Goal: Register for event/course

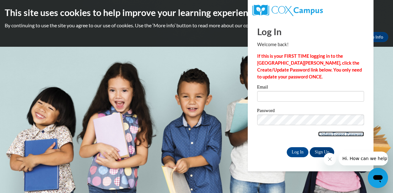
click at [323, 134] on link "Update/Forgot Password" at bounding box center [341, 134] width 46 height 5
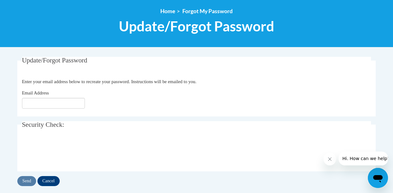
scroll to position [69, 0]
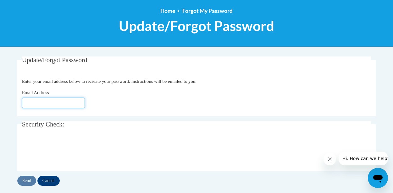
click at [28, 101] on input "Email Address" at bounding box center [53, 103] width 63 height 11
type input "[EMAIL_ADDRESS][DOMAIN_NAME]"
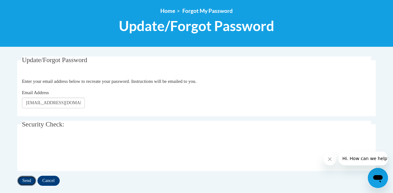
click at [28, 180] on input "Send" at bounding box center [26, 181] width 19 height 10
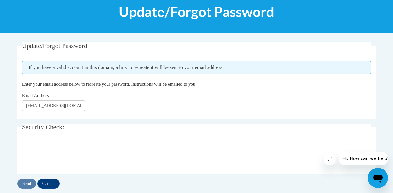
scroll to position [84, 0]
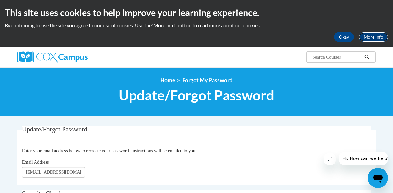
click at [368, 37] on link "More Info" at bounding box center [373, 37] width 30 height 10
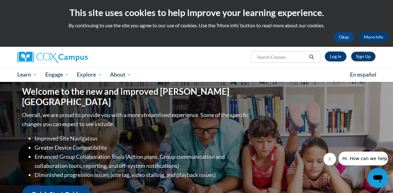
click at [366, 55] on link "Sign Up" at bounding box center [363, 57] width 25 height 10
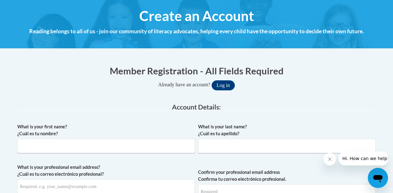
scroll to position [75, 0]
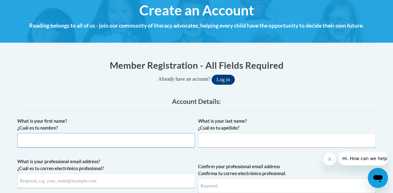
click at [27, 138] on input "What is your first name? ¿Cuál es tu nombre?" at bounding box center [105, 140] width 177 height 14
type input "Shelly"
click at [215, 142] on input "What is your last name? ¿Cuál es tu apellido?" at bounding box center [286, 140] width 177 height 14
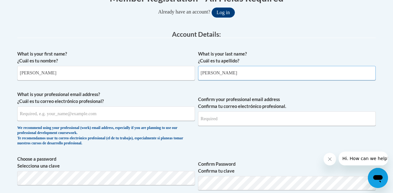
scroll to position [143, 0]
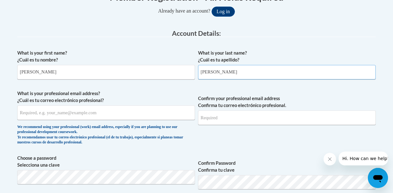
type input "Masengarb"
click at [22, 113] on input "What is your professional email address? ¿Cuál es tu correo electrónico profesi…" at bounding box center [105, 113] width 177 height 14
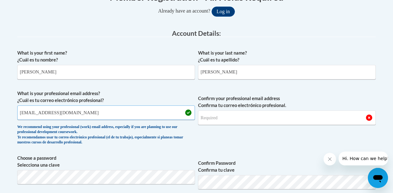
type input "[EMAIL_ADDRESS][DOMAIN_NAME]"
click at [202, 119] on input "Confirm your professional email address Confirma tu correo electrónico profesio…" at bounding box center [286, 118] width 177 height 14
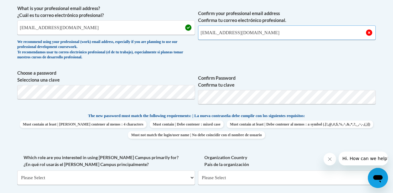
scroll to position [231, 0]
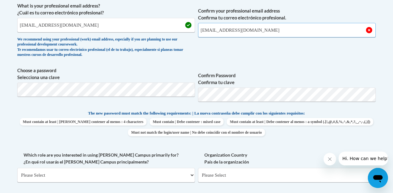
type input "smasengarb@handinhandqc.org"
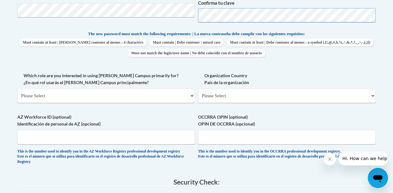
scroll to position [313, 0]
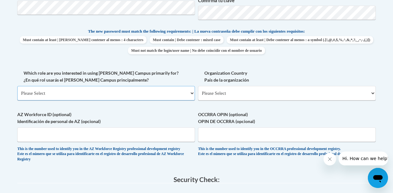
click at [190, 92] on select "Please Select College/University | Colegio/Universidad Community/Nonprofit Part…" at bounding box center [105, 93] width 177 height 14
select select "fbf2d438-af2f-41f8-98f1-81c410e29de3"
click at [17, 86] on select "Please Select College/University | Colegio/Universidad Community/Nonprofit Part…" at bounding box center [105, 93] width 177 height 14
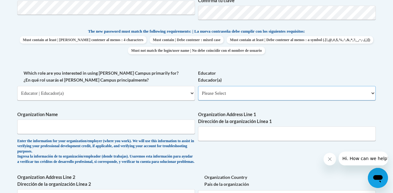
click at [373, 90] on select "Please Select Early Learning/Daycare Teacher/Family Home Care Provider | Maestr…" at bounding box center [286, 93] width 177 height 14
select select "5e2af403-4f2c-4e49-a02f-103e55d7b75b"
click at [198, 86] on select "Please Select Early Learning/Daycare Teacher/Family Home Care Provider | Maestr…" at bounding box center [286, 93] width 177 height 14
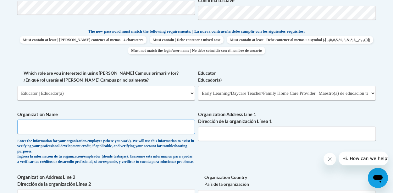
click at [25, 128] on input "Organization Name" at bounding box center [105, 127] width 177 height 14
type input "Hand in Hand"
click at [208, 135] on input "Organization Address Line 1 Dirección de la organización Línea 1" at bounding box center [286, 134] width 177 height 14
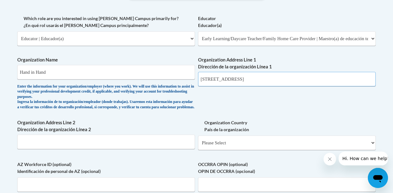
scroll to position [368, 0]
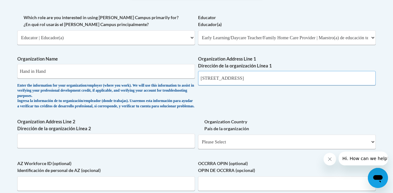
type input "3860 Middle Rd"
click at [31, 147] on input "Organization Address Line 2 Dirección de la organización Línea 2" at bounding box center [105, 141] width 177 height 14
type input "Bettendorf, Iowa 52722"
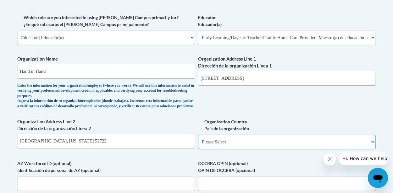
click at [372, 147] on select "Please Select United States | Estados Unidos Outside of the United States | Fue…" at bounding box center [286, 142] width 177 height 14
select select "ad49bcad-a171-4b2e-b99c-48b446064914"
click at [198, 139] on select "Please Select United States | Estados Unidos Outside of the United States | Fue…" at bounding box center [286, 142] width 177 height 14
select select
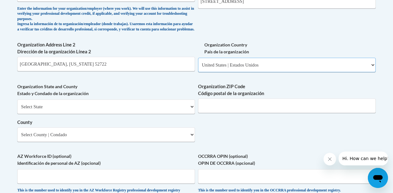
scroll to position [446, 0]
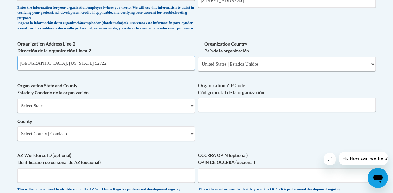
click at [68, 68] on input "Bettendorf, Iowa 52722" at bounding box center [105, 63] width 177 height 14
type input "Bettendorf"
click at [192, 112] on select "Select State Alabama Alaska Arizona Arkansas California Colorado Connecticut De…" at bounding box center [105, 106] width 177 height 14
select select "Iowa"
click at [17, 103] on select "Select State Alabama Alaska Arizona Arkansas California Colorado Connecticut De…" at bounding box center [105, 106] width 177 height 14
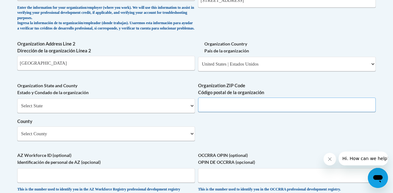
click at [225, 108] on input "Organization ZIP Code Código postal de la organización" at bounding box center [286, 105] width 177 height 14
type input "52722"
click at [190, 138] on select "Select County Adair Adams Allamakee Appanoose Audubon Benton Black Hawk Boone B…" at bounding box center [105, 134] width 177 height 14
select select "Scott"
click at [17, 131] on select "Select County Adair Adams Allamakee Appanoose Audubon Benton Black Hawk Boone B…" at bounding box center [105, 134] width 177 height 14
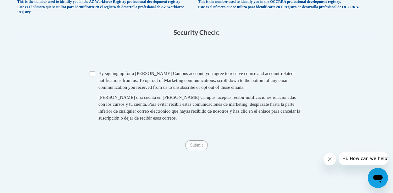
scroll to position [649, 0]
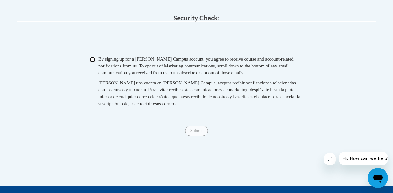
click at [91, 63] on input "Checkbox" at bounding box center [93, 60] width 6 height 6
checkbox input "true"
click at [196, 136] on input "Submit" at bounding box center [196, 131] width 23 height 10
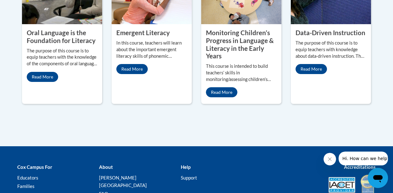
scroll to position [641, 0]
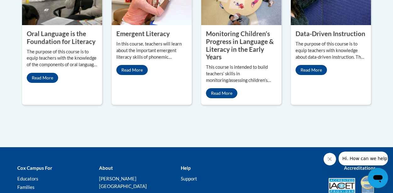
click at [23, 175] on li "Educators" at bounding box center [53, 179] width 72 height 8
click at [25, 176] on link "Educators" at bounding box center [27, 179] width 21 height 6
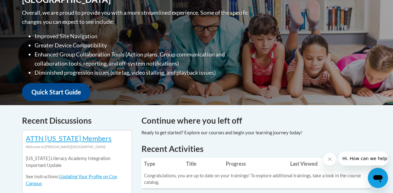
scroll to position [151, 0]
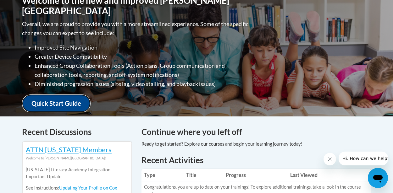
click at [54, 98] on link "Quick Start Guide" at bounding box center [56, 104] width 68 height 18
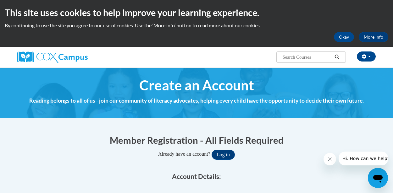
scroll to position [459, 0]
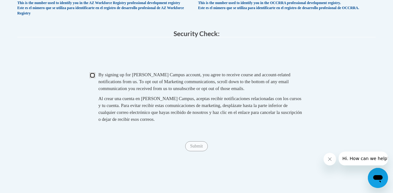
click at [92, 78] on input "Checkbox" at bounding box center [93, 76] width 6 height 6
checkbox input "true"
click at [192, 151] on div "Submit Submit" at bounding box center [196, 146] width 358 height 10
click at [194, 149] on span "Submit" at bounding box center [196, 146] width 23 height 5
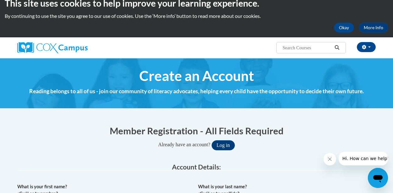
scroll to position [0, 0]
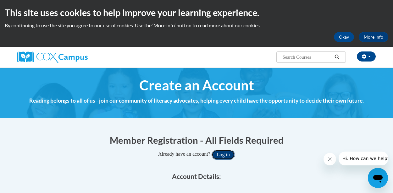
click at [222, 153] on button "Log in" at bounding box center [222, 155] width 23 height 10
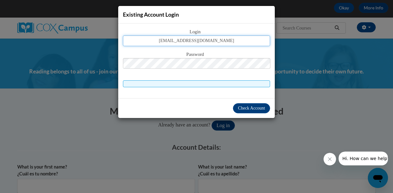
type input "smasengarb@handinhandqc.org"
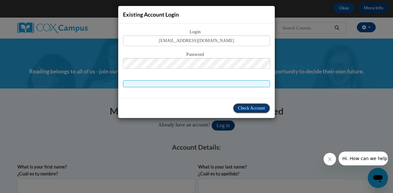
click at [253, 107] on span "Check Account" at bounding box center [251, 108] width 27 height 5
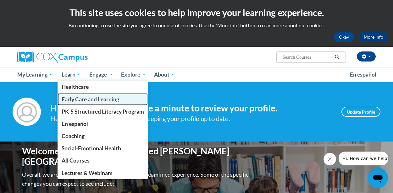
click at [76, 99] on span "Early Care and Learning" at bounding box center [90, 99] width 57 height 7
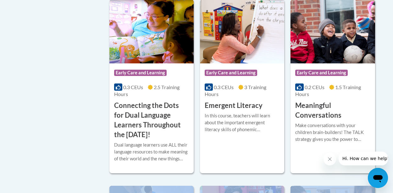
scroll to position [433, 0]
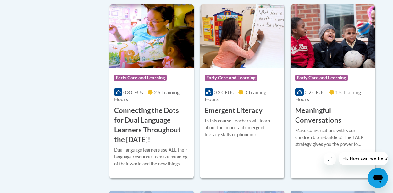
drag, startPoint x: 392, startPoint y: 153, endPoint x: 393, endPoint y: 84, distance: 69.4
click at [327, 114] on h3 "Meaningful Conversations" at bounding box center [332, 115] width 75 height 19
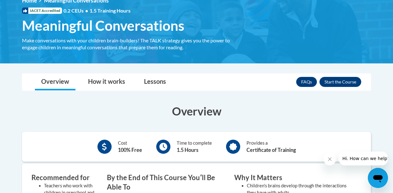
scroll to position [89, 0]
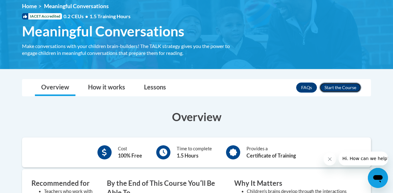
click at [340, 87] on button "Enroll" at bounding box center [340, 88] width 42 height 10
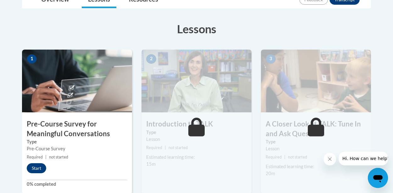
scroll to position [162, 0]
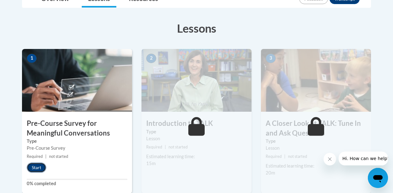
click at [35, 168] on button "Start" at bounding box center [36, 168] width 19 height 10
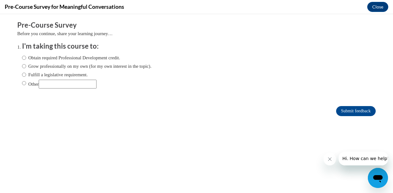
scroll to position [0, 0]
click at [23, 56] on input "Obtain required Professional Development credit." at bounding box center [24, 57] width 4 height 7
radio input "true"
click at [348, 111] on input "Submit feedback" at bounding box center [356, 111] width 40 height 10
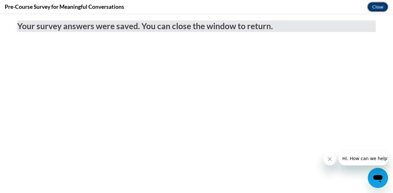
click at [380, 6] on button "Close" at bounding box center [377, 7] width 21 height 10
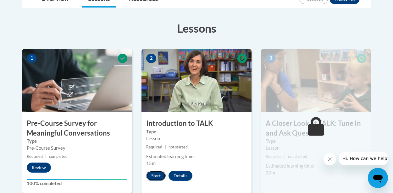
click at [154, 173] on button "Start" at bounding box center [155, 176] width 19 height 10
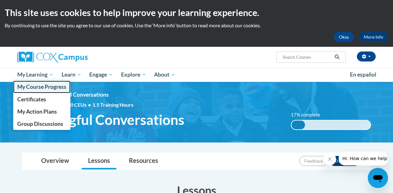
click at [37, 86] on span "My Course Progress" at bounding box center [41, 87] width 49 height 7
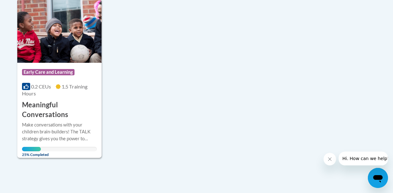
scroll to position [164, 0]
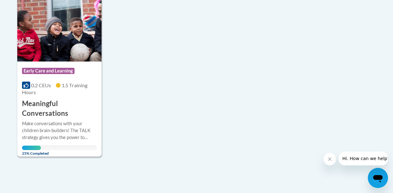
click at [36, 108] on h3 "Meaningful Conversations" at bounding box center [59, 108] width 75 height 19
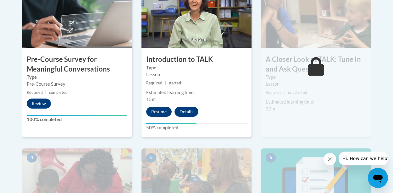
scroll to position [227, 0]
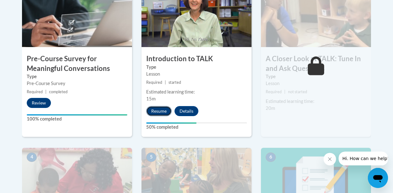
click at [155, 110] on button "Resume" at bounding box center [158, 111] width 25 height 10
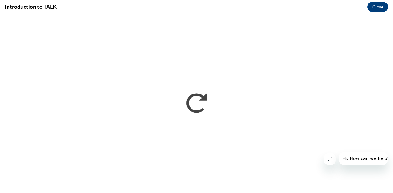
scroll to position [0, 0]
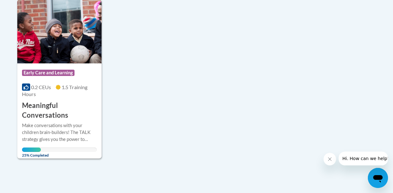
scroll to position [163, 0]
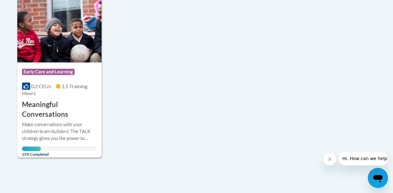
click at [44, 103] on h3 "Meaningful Conversations" at bounding box center [59, 109] width 75 height 19
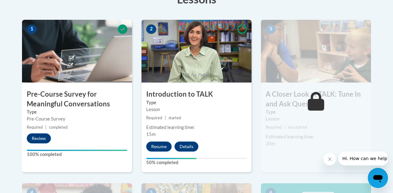
scroll to position [195, 0]
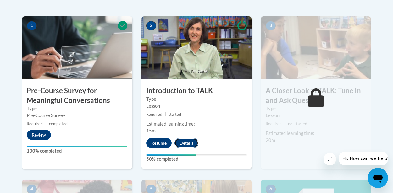
click at [183, 143] on button "Details" at bounding box center [186, 143] width 24 height 10
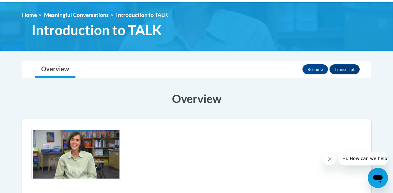
scroll to position [72, 0]
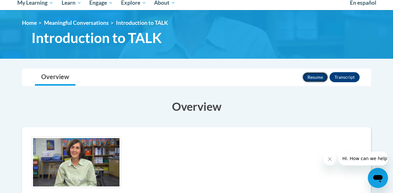
click at [317, 76] on button "Resume" at bounding box center [314, 77] width 25 height 10
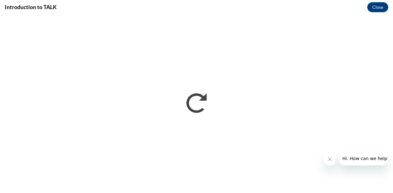
scroll to position [0, 0]
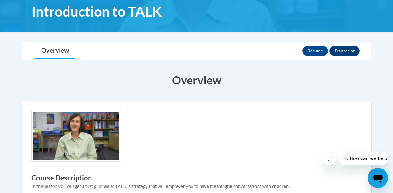
scroll to position [98, 0]
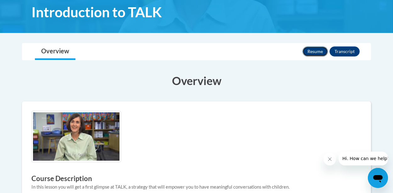
click at [319, 52] on button "Resume" at bounding box center [314, 51] width 25 height 10
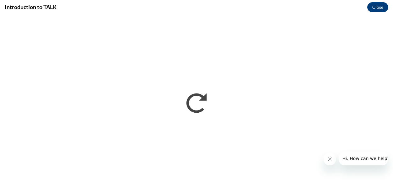
scroll to position [0, 0]
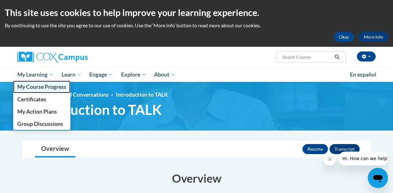
click at [38, 89] on span "My Course Progress" at bounding box center [41, 87] width 49 height 7
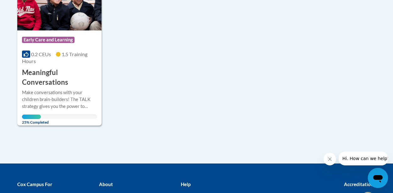
scroll to position [198, 0]
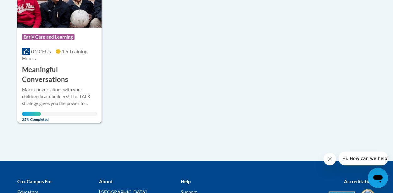
click at [50, 85] on div "More Info Open Make conversations with your children brain-builders! The TALK s…" at bounding box center [59, 102] width 84 height 36
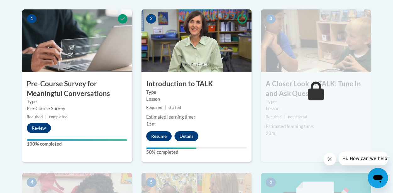
scroll to position [203, 0]
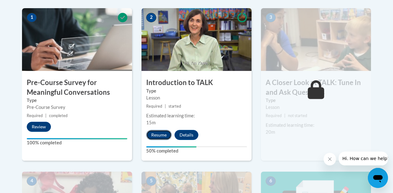
click at [153, 136] on button "Resume" at bounding box center [158, 135] width 25 height 10
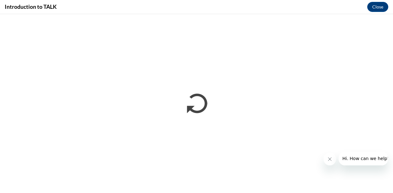
scroll to position [0, 0]
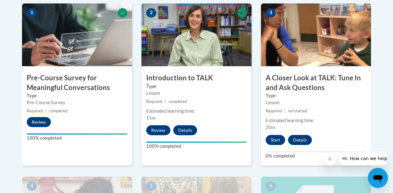
scroll to position [200, 0]
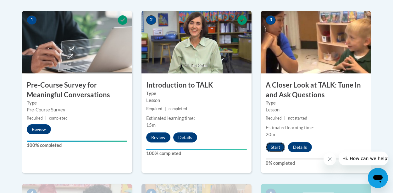
click at [272, 149] on button "Start" at bounding box center [274, 147] width 19 height 10
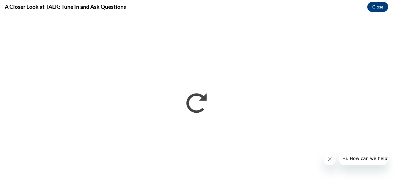
scroll to position [0, 0]
drag, startPoint x: 392, startPoint y: 70, endPoint x: 393, endPoint y: 75, distance: 5.7
click at [392, 75] on html "</div></body> </html>" at bounding box center [196, 103] width 393 height 179
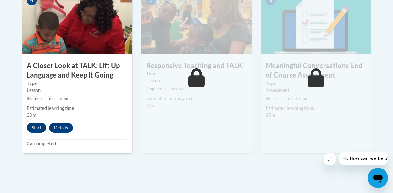
scroll to position [394, 0]
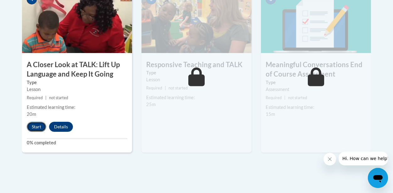
click at [33, 127] on button "Start" at bounding box center [36, 127] width 19 height 10
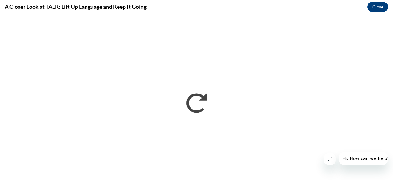
scroll to position [0, 0]
drag, startPoint x: 392, startPoint y: 112, endPoint x: 393, endPoint y: 130, distance: 17.6
click at [392, 130] on html "</div></body> </html>" at bounding box center [196, 103] width 393 height 179
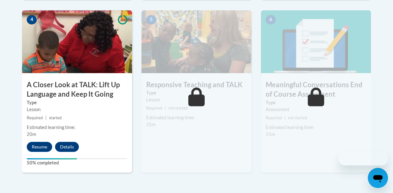
scroll to position [375, 0]
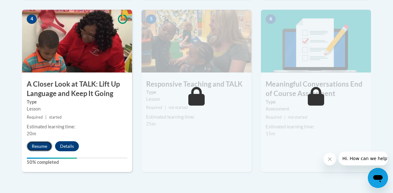
click at [39, 146] on button "Resume" at bounding box center [39, 146] width 25 height 10
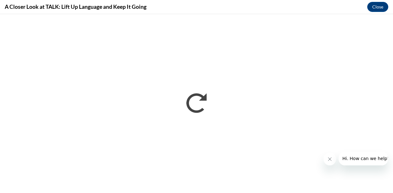
scroll to position [0, 0]
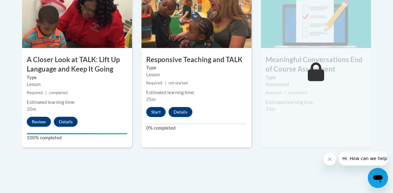
scroll to position [391, 0]
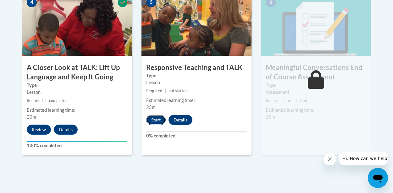
click at [157, 118] on button "Start" at bounding box center [155, 120] width 19 height 10
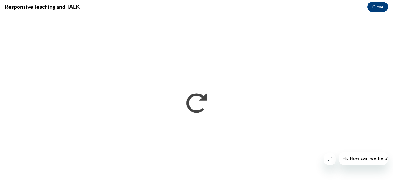
scroll to position [0, 0]
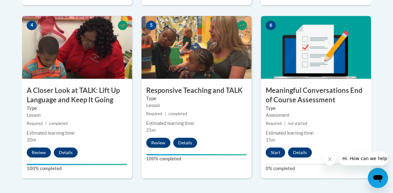
scroll to position [369, 0]
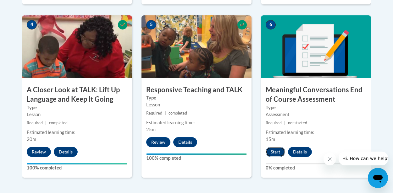
click at [275, 151] on button "Start" at bounding box center [274, 152] width 19 height 10
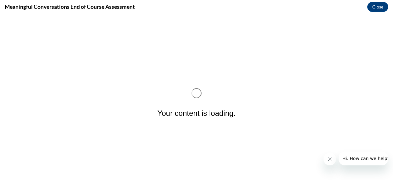
scroll to position [0, 0]
